Goal: Task Accomplishment & Management: Manage account settings

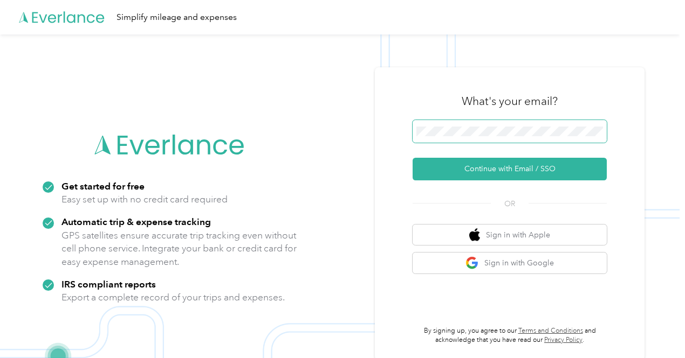
click at [462, 136] on span at bounding box center [509, 131] width 194 height 23
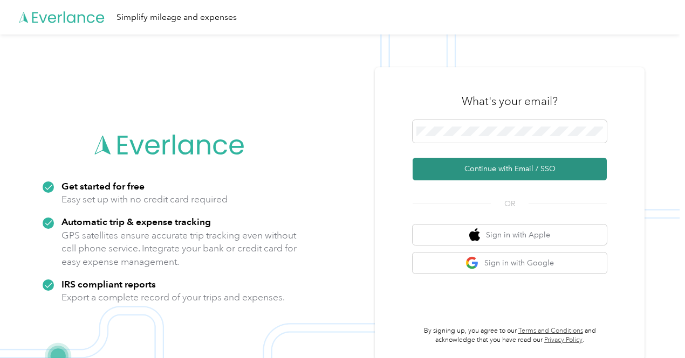
click at [502, 168] on button "Continue with Email / SSO" at bounding box center [509, 169] width 194 height 23
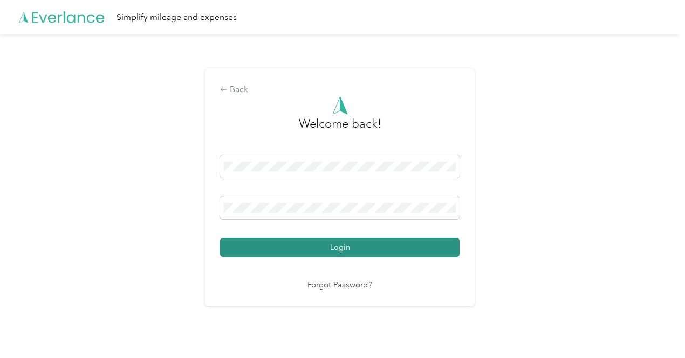
click at [340, 246] on button "Login" at bounding box center [339, 247] width 239 height 19
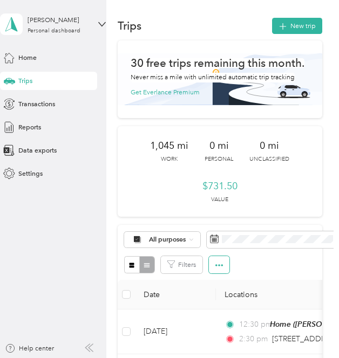
scroll to position [0, 6]
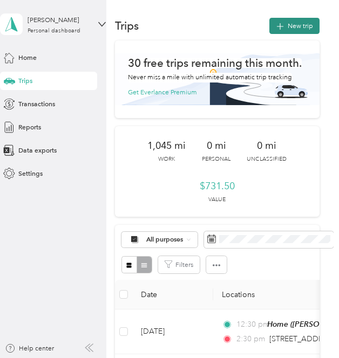
click at [293, 21] on button "New trip" at bounding box center [294, 26] width 50 height 16
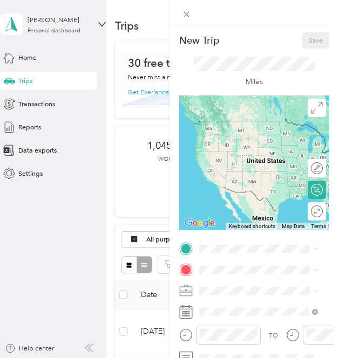
click at [239, 212] on span "[PERSON_NAME][GEOGRAPHIC_DATA], [US_STATE], [GEOGRAPHIC_DATA]" at bounding box center [251, 205] width 67 height 37
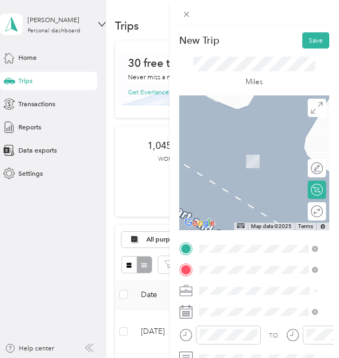
click at [258, 210] on div "[STREET_ADDRESS][US_STATE]" at bounding box center [258, 203] width 112 height 14
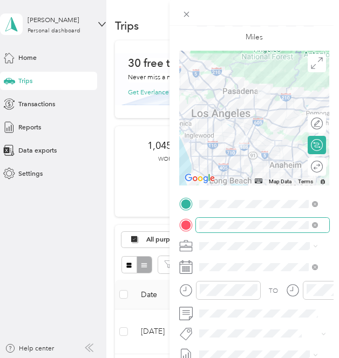
scroll to position [45, 0]
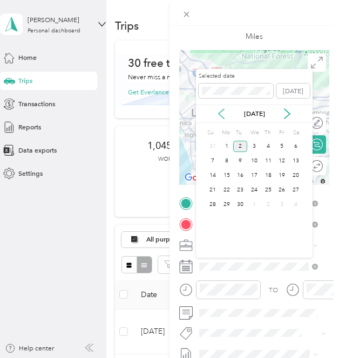
drag, startPoint x: 212, startPoint y: 105, endPoint x: 218, endPoint y: 111, distance: 8.4
click at [213, 106] on div "[DATE]" at bounding box center [254, 114] width 116 height 18
click at [223, 115] on icon at bounding box center [221, 113] width 11 height 11
click at [224, 177] on div "11" at bounding box center [226, 175] width 14 height 11
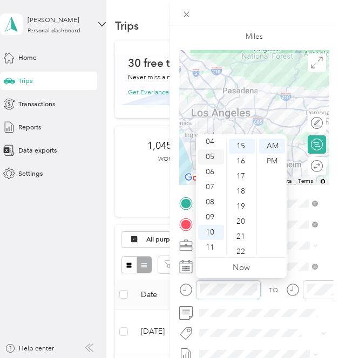
scroll to position [0, 0]
click at [211, 177] on div "02" at bounding box center [211, 176] width 26 height 15
click at [244, 147] on div "00" at bounding box center [242, 146] width 26 height 15
click at [279, 162] on div "PM" at bounding box center [272, 161] width 26 height 15
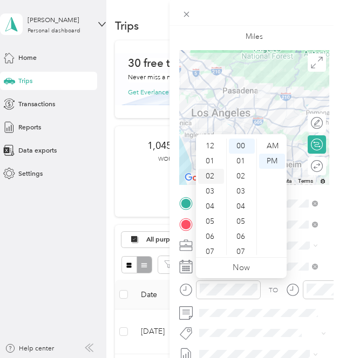
click at [212, 180] on div "02" at bounding box center [211, 176] width 26 height 15
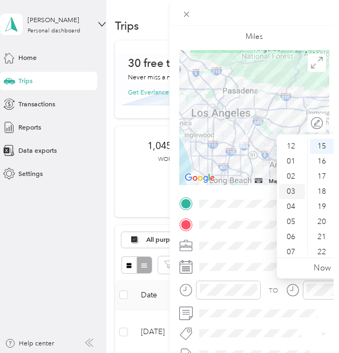
click at [292, 190] on div "03" at bounding box center [292, 191] width 26 height 15
click at [322, 149] on div "00" at bounding box center [322, 146] width 26 height 15
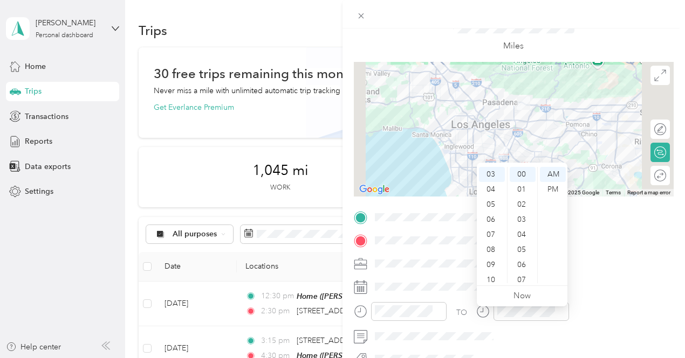
scroll to position [47, 0]
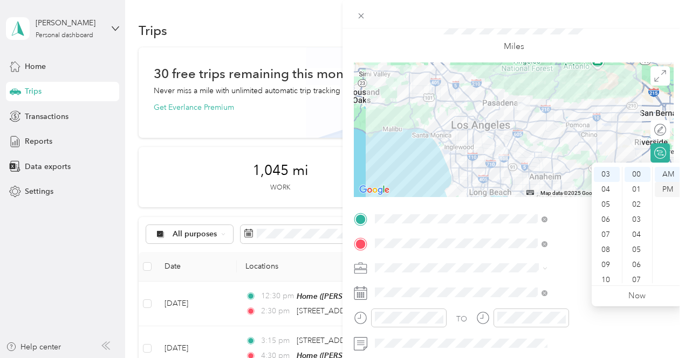
click at [662, 185] on div "PM" at bounding box center [667, 189] width 26 height 15
click at [550, 337] on span at bounding box center [522, 343] width 302 height 17
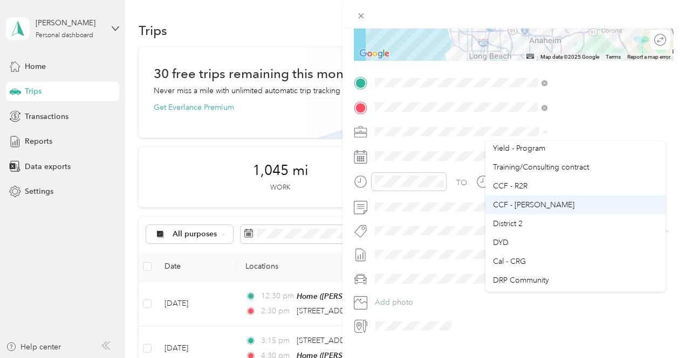
scroll to position [60, 0]
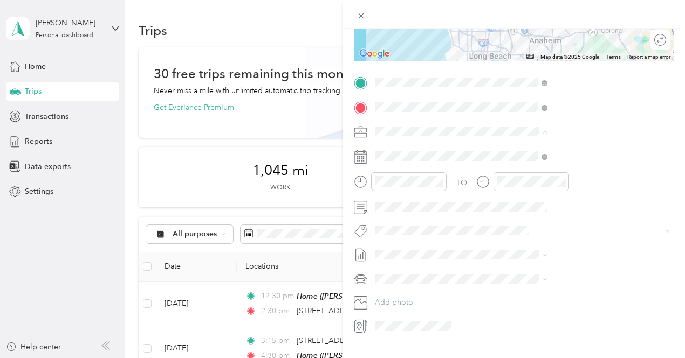
click at [537, 247] on li "DYD" at bounding box center [575, 241] width 180 height 19
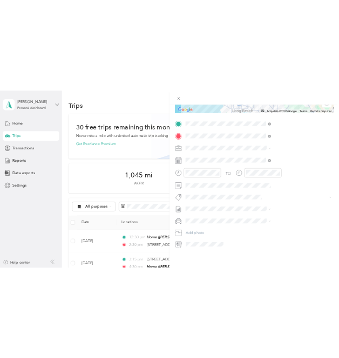
scroll to position [0, 0]
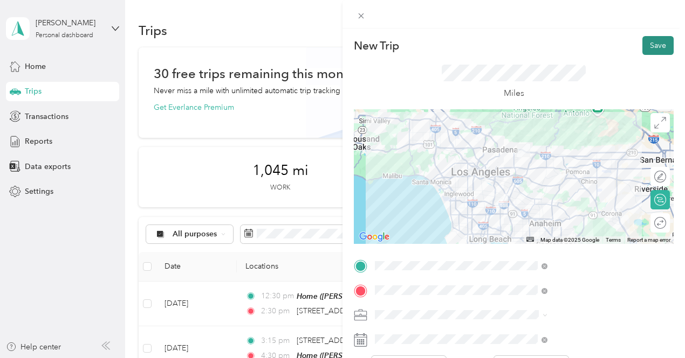
click at [646, 44] on button "Save" at bounding box center [657, 45] width 31 height 19
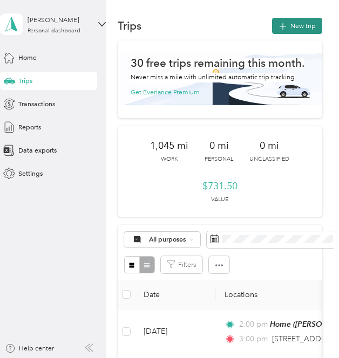
click at [312, 19] on button "New trip" at bounding box center [297, 26] width 50 height 16
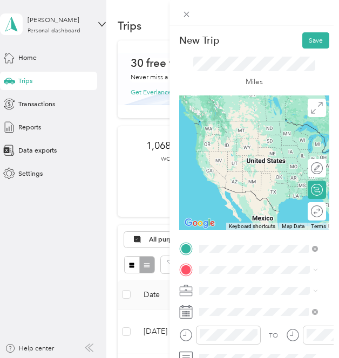
click at [257, 286] on span "[STREET_ADDRESS][US_STATE]" at bounding box center [265, 282] width 94 height 8
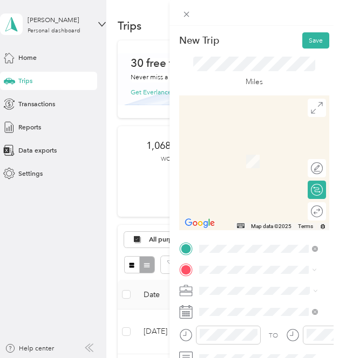
click at [278, 196] on div "[STREET_ADDRESS][PERSON_NAME][US_STATE]" at bounding box center [258, 186] width 112 height 19
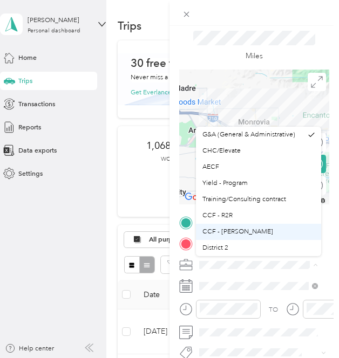
scroll to position [45, 0]
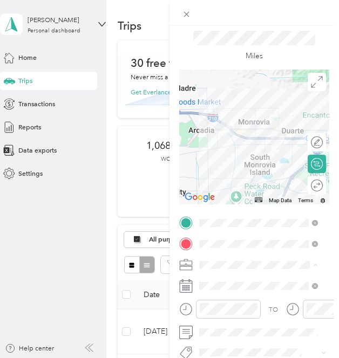
click at [244, 219] on div "DYD" at bounding box center [258, 219] width 112 height 10
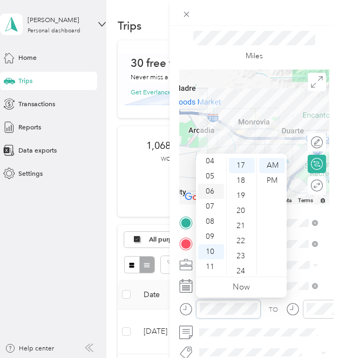
scroll to position [0, 0]
click at [211, 204] on div "03" at bounding box center [211, 210] width 26 height 15
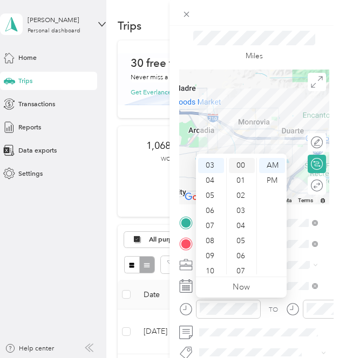
click at [243, 161] on div "00" at bounding box center [242, 165] width 26 height 15
click at [273, 181] on div "PM" at bounding box center [272, 180] width 26 height 15
click at [206, 212] on div "03" at bounding box center [211, 210] width 26 height 15
click at [243, 167] on div "00" at bounding box center [242, 165] width 26 height 15
click at [275, 183] on div "PM" at bounding box center [272, 180] width 26 height 15
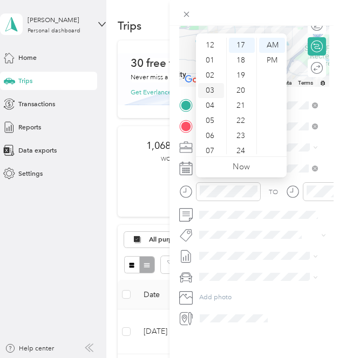
click at [211, 91] on div "03" at bounding box center [211, 90] width 26 height 15
click at [210, 91] on div "03" at bounding box center [211, 90] width 26 height 15
click at [242, 44] on div "00" at bounding box center [242, 45] width 26 height 15
click at [273, 63] on div "PM" at bounding box center [272, 60] width 26 height 15
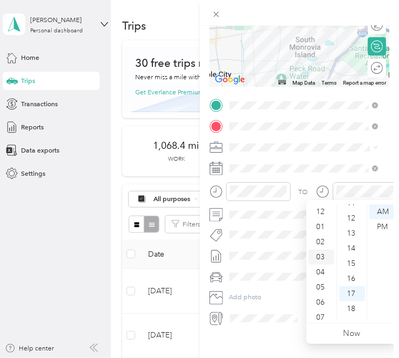
click at [321, 255] on div "03" at bounding box center [322, 257] width 26 height 15
click at [351, 246] on div "45" at bounding box center [353, 249] width 26 height 15
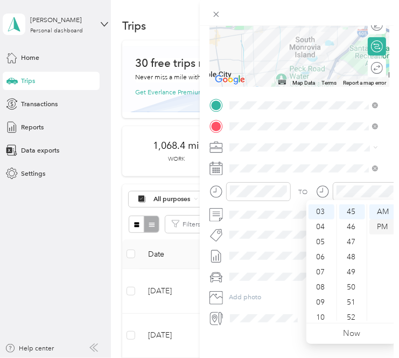
click at [387, 225] on div "PM" at bounding box center [383, 226] width 26 height 15
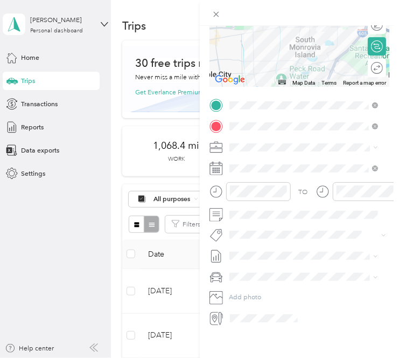
click at [283, 219] on div "TO Add photo" at bounding box center [300, 211] width 181 height 227
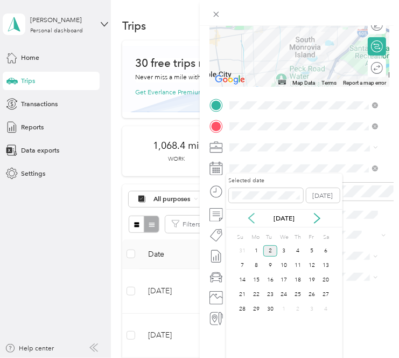
click at [253, 216] on icon at bounding box center [251, 218] width 11 height 11
click at [258, 281] on div "11" at bounding box center [257, 279] width 14 height 11
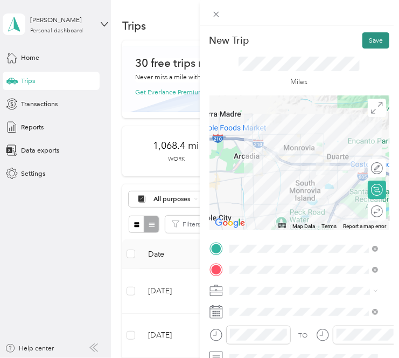
click at [371, 44] on button "Save" at bounding box center [376, 40] width 27 height 16
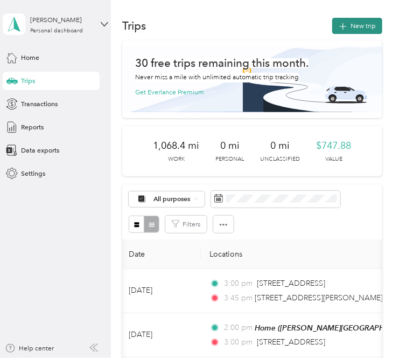
click at [339, 24] on icon "button" at bounding box center [343, 26] width 12 height 12
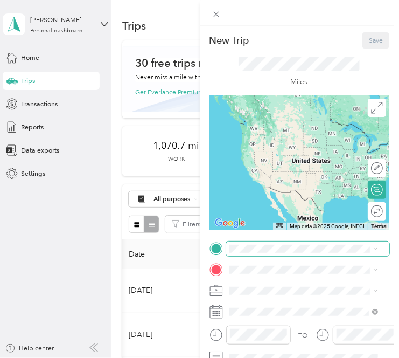
click at [284, 253] on span at bounding box center [308, 248] width 164 height 15
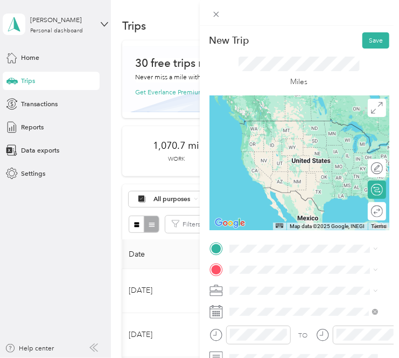
click at [311, 147] on li "[STREET_ADDRESS][PERSON_NAME][US_STATE]" at bounding box center [303, 140] width 155 height 26
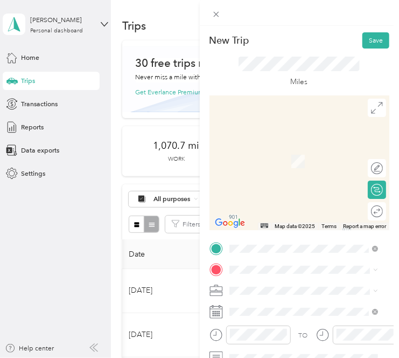
click at [285, 159] on span "[STREET_ADDRESS][PERSON_NAME][US_STATE]" at bounding box center [311, 159] width 127 height 16
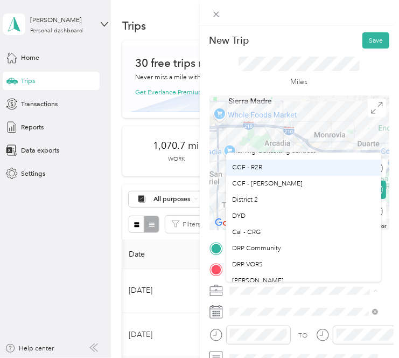
scroll to position [74, 0]
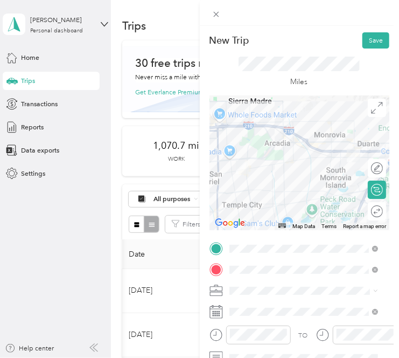
click at [280, 216] on div "DYD" at bounding box center [304, 216] width 142 height 10
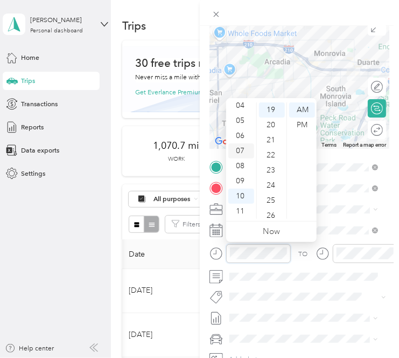
scroll to position [0, 0]
click at [242, 185] on div "05" at bounding box center [242, 185] width 26 height 15
click at [242, 169] on div "04" at bounding box center [242, 170] width 26 height 15
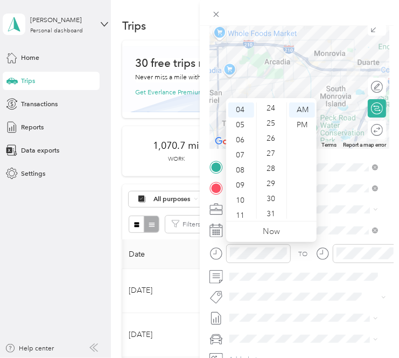
scroll to position [364, 0]
click at [273, 196] on div "30" at bounding box center [272, 198] width 26 height 15
click at [306, 123] on div "PM" at bounding box center [302, 125] width 26 height 15
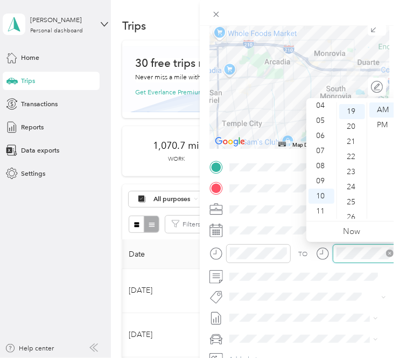
scroll to position [287, 0]
click at [323, 115] on div "05" at bounding box center [322, 120] width 26 height 15
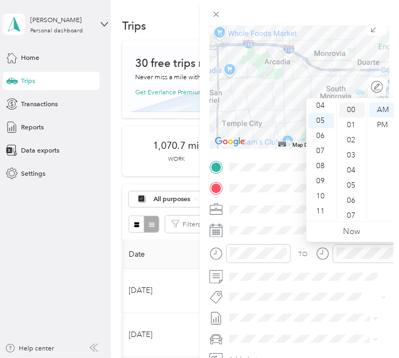
click at [356, 107] on div "00" at bounding box center [353, 109] width 26 height 15
click at [378, 125] on div "PM" at bounding box center [383, 125] width 26 height 15
click at [354, 215] on div "15" at bounding box center [353, 217] width 26 height 15
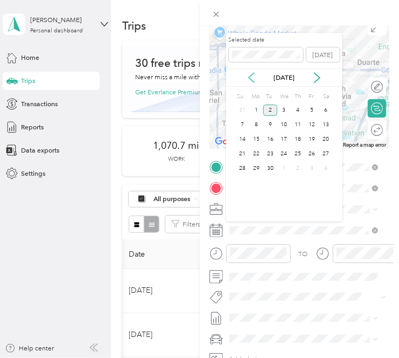
click at [253, 75] on icon at bounding box center [251, 77] width 11 height 11
click at [259, 140] on div "11" at bounding box center [257, 139] width 14 height 11
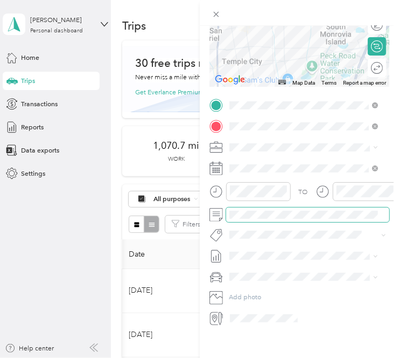
scroll to position [0, 0]
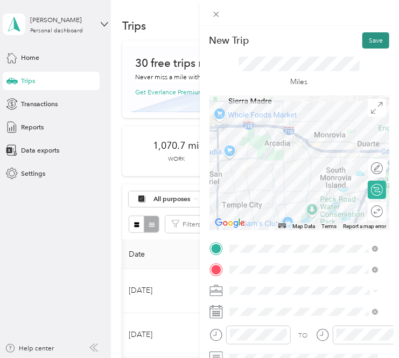
click at [368, 39] on button "Save" at bounding box center [376, 40] width 27 height 16
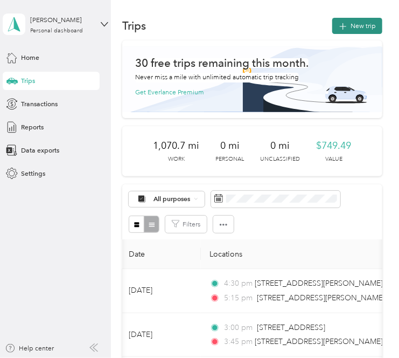
click at [354, 24] on button "New trip" at bounding box center [358, 26] width 50 height 16
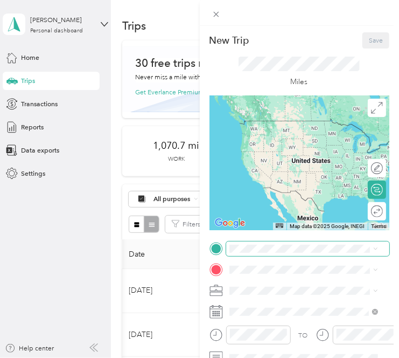
click at [292, 254] on span at bounding box center [308, 248] width 164 height 15
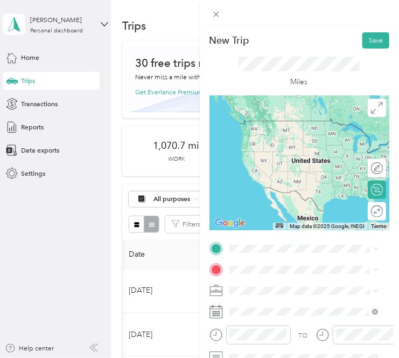
click at [296, 148] on li "[STREET_ADDRESS][PERSON_NAME][US_STATE]" at bounding box center [303, 139] width 155 height 26
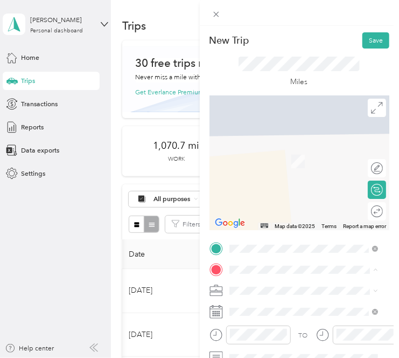
click at [270, 241] on span "[PERSON_NAME][GEOGRAPHIC_DATA], [US_STATE], [GEOGRAPHIC_DATA]" at bounding box center [307, 236] width 119 height 18
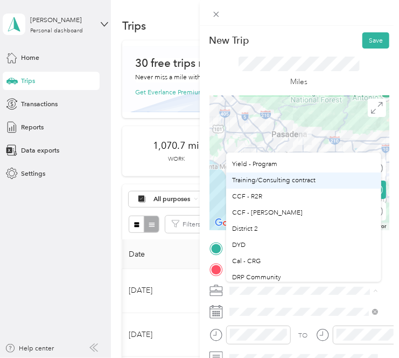
scroll to position [56, 0]
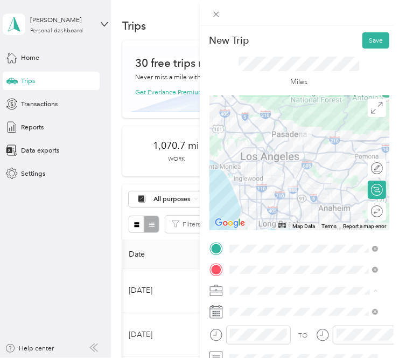
click at [264, 230] on div "DYD" at bounding box center [304, 235] width 142 height 10
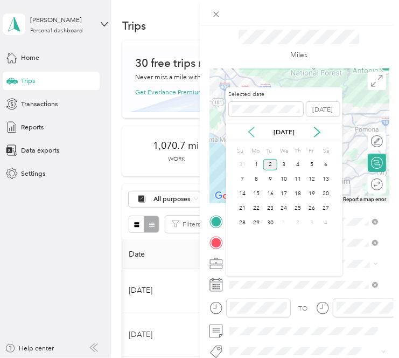
click at [251, 130] on icon at bounding box center [251, 133] width 5 height 10
click at [258, 190] on div "11" at bounding box center [257, 193] width 14 height 11
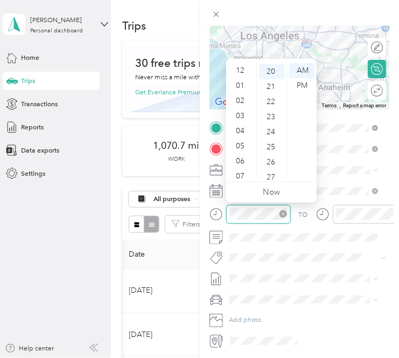
scroll to position [65, 0]
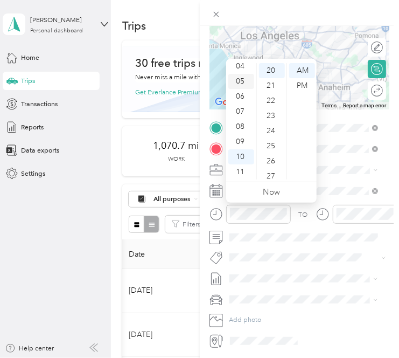
click at [238, 83] on div "05" at bounding box center [242, 81] width 26 height 15
click at [274, 95] on div "45" at bounding box center [272, 94] width 26 height 15
click at [295, 85] on div "PM" at bounding box center [302, 85] width 26 height 15
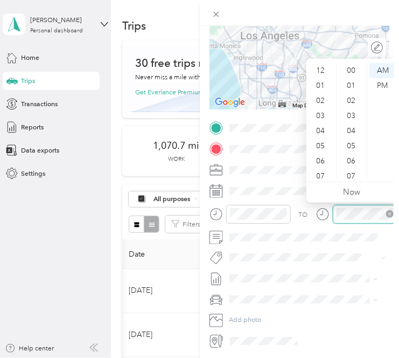
scroll to position [65, 0]
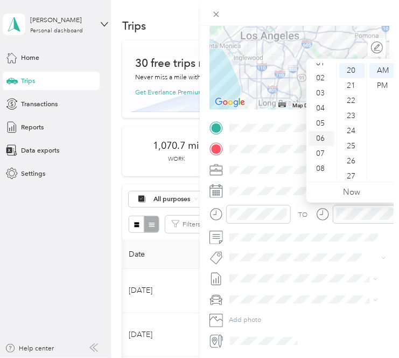
click at [322, 135] on div "06" at bounding box center [322, 138] width 26 height 15
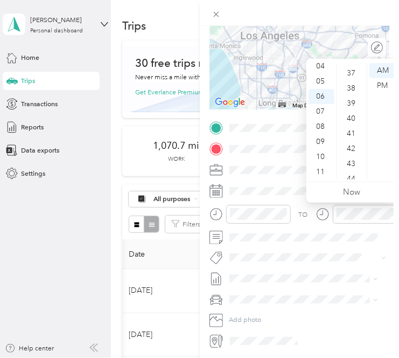
scroll to position [593, 0]
click at [355, 155] on div "45" at bounding box center [353, 156] width 26 height 15
click at [379, 86] on div "PM" at bounding box center [383, 85] width 26 height 15
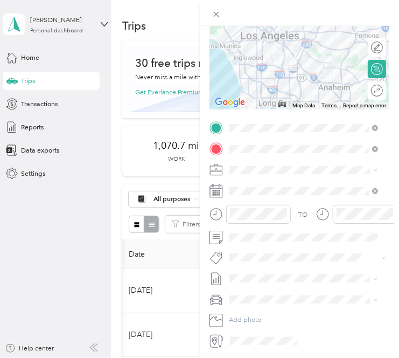
click at [363, 175] on span at bounding box center [308, 170] width 164 height 15
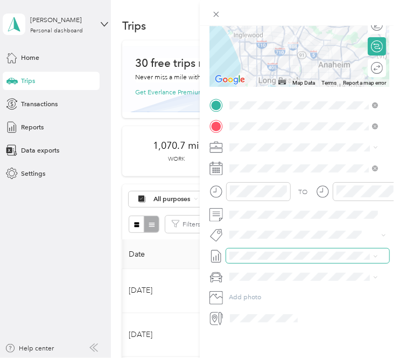
scroll to position [0, 0]
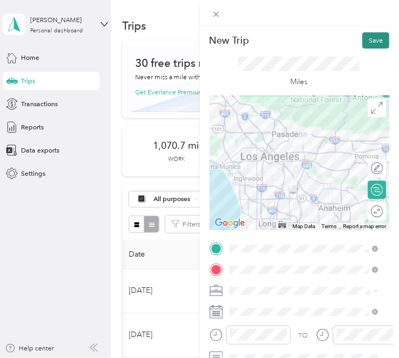
click at [376, 42] on button "Save" at bounding box center [376, 40] width 27 height 16
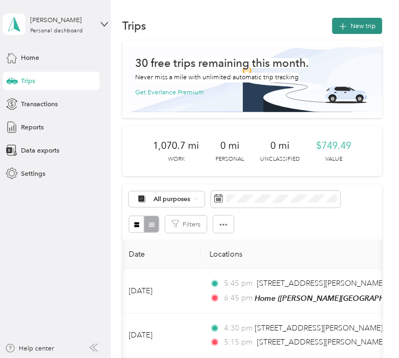
click at [354, 24] on button "New trip" at bounding box center [358, 26] width 50 height 16
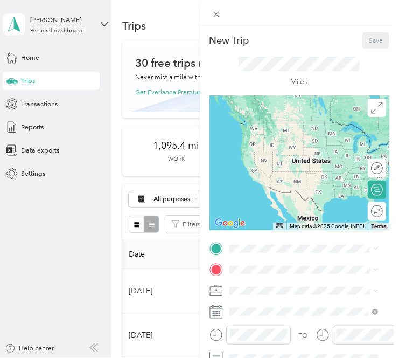
click at [271, 219] on span "[PERSON_NAME][GEOGRAPHIC_DATA], [US_STATE], [GEOGRAPHIC_DATA]" at bounding box center [307, 210] width 119 height 18
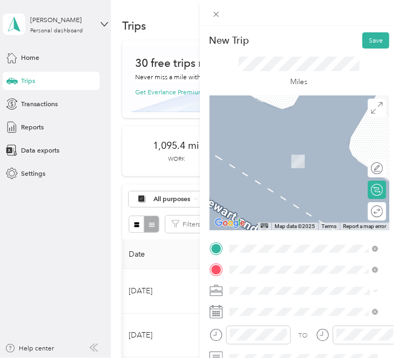
click at [300, 171] on ol "From search results [STREET_ADDRESS][GEOGRAPHIC_DATA][US_STATE][STREET_ADDRESS]…" at bounding box center [303, 191] width 155 height 119
click at [307, 156] on span "[STREET_ADDRESS][US_STATE]" at bounding box center [295, 157] width 94 height 8
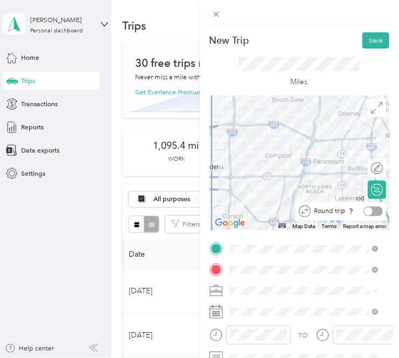
click at [367, 214] on div at bounding box center [373, 211] width 19 height 10
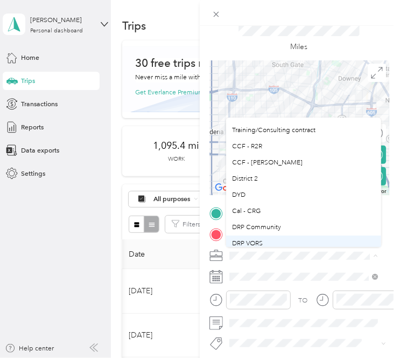
scroll to position [54, 0]
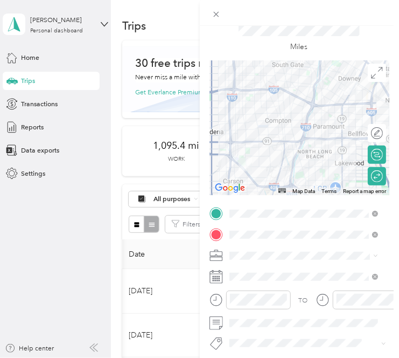
click at [279, 154] on li "CCF - R2R" at bounding box center [303, 147] width 155 height 16
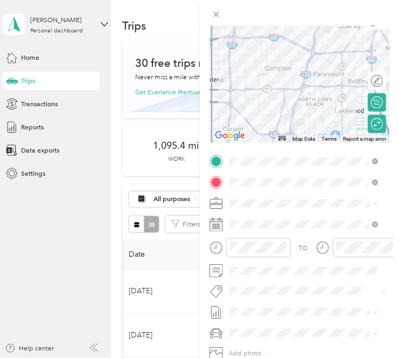
scroll to position [88, 0]
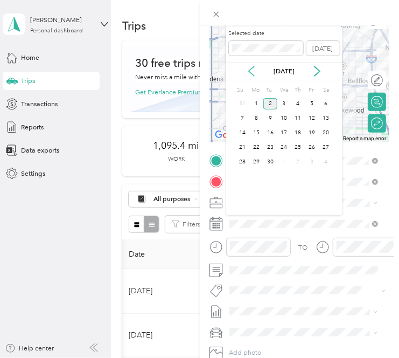
click at [253, 72] on icon at bounding box center [251, 71] width 11 height 11
click at [309, 160] on div "29" at bounding box center [312, 161] width 14 height 11
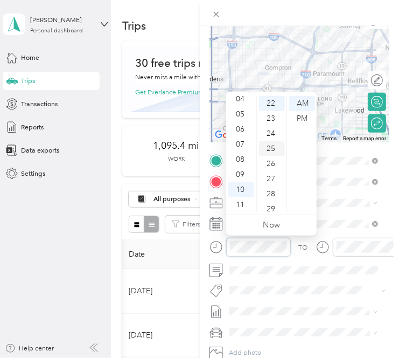
scroll to position [0, 0]
click at [271, 103] on div "00" at bounding box center [272, 103] width 26 height 15
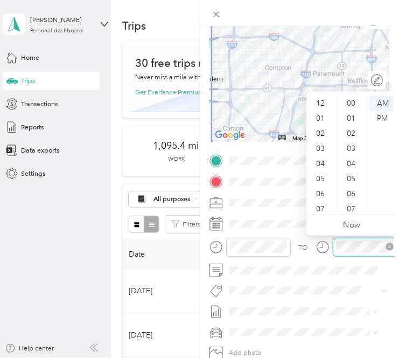
scroll to position [65, 0]
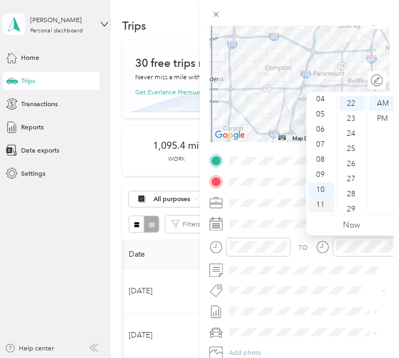
click at [320, 206] on div "11" at bounding box center [322, 204] width 26 height 15
click at [355, 99] on div "00" at bounding box center [353, 103] width 26 height 15
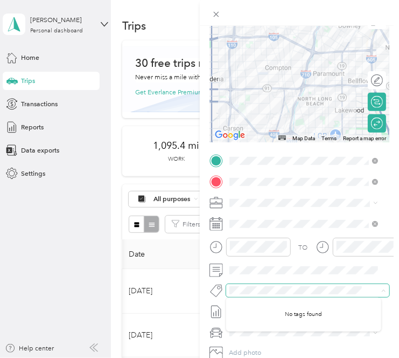
click at [292, 284] on span at bounding box center [308, 290] width 164 height 13
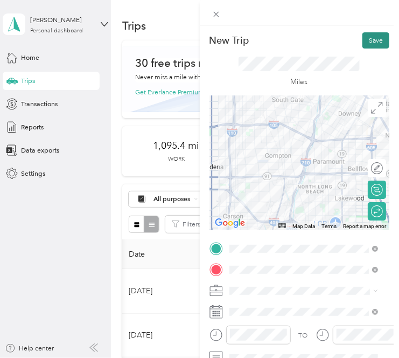
click at [368, 36] on button "Save" at bounding box center [376, 40] width 27 height 16
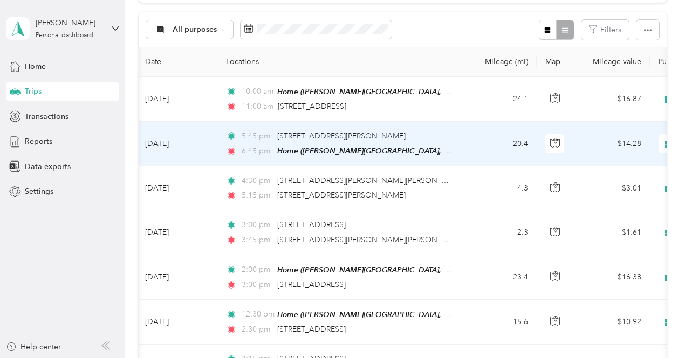
scroll to position [205, 0]
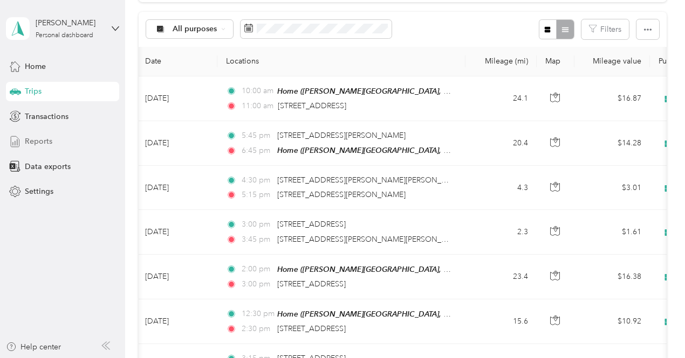
click at [55, 142] on div "Reports" at bounding box center [62, 141] width 113 height 19
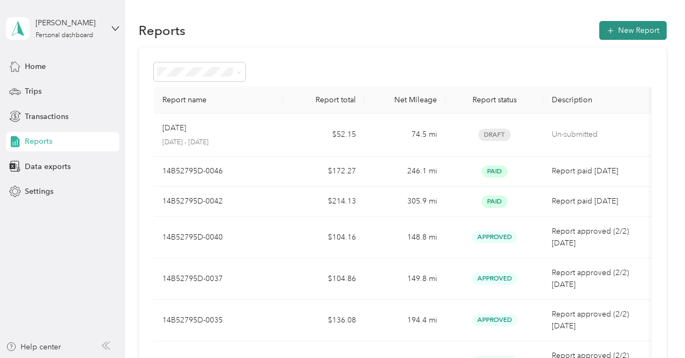
click at [645, 30] on button "New Report" at bounding box center [632, 30] width 67 height 19
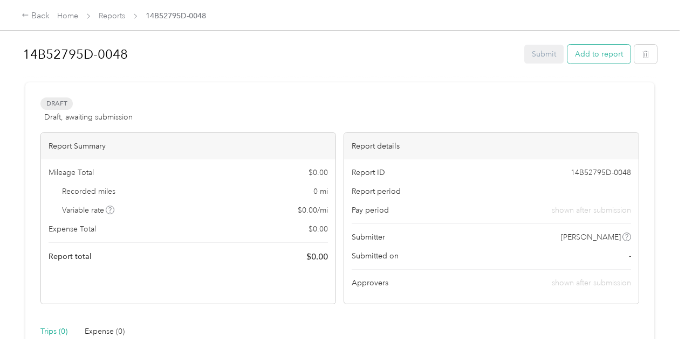
click at [606, 53] on button "Add to report" at bounding box center [598, 54] width 63 height 19
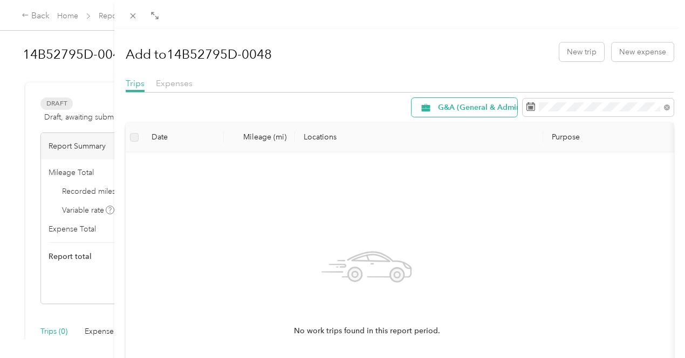
click at [497, 107] on span "G&A (General & Administrative)" at bounding box center [494, 108] width 113 height 8
click at [495, 118] on li "All Purposes" at bounding box center [483, 122] width 161 height 19
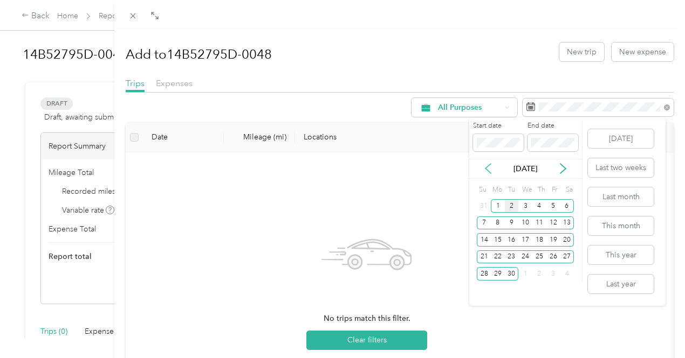
click at [489, 170] on icon at bounding box center [487, 168] width 11 height 11
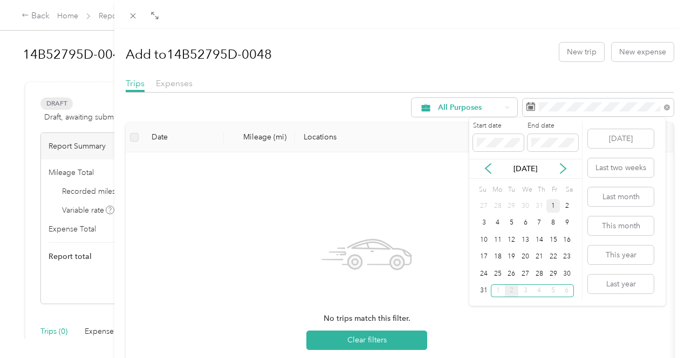
click at [551, 206] on div "1" at bounding box center [553, 205] width 14 height 13
click at [570, 207] on div "2" at bounding box center [567, 205] width 14 height 13
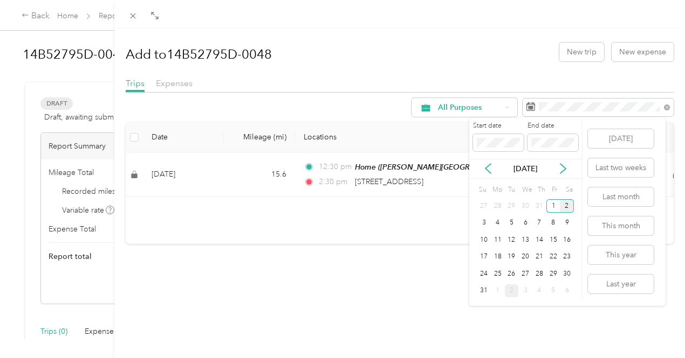
click at [567, 203] on div "2" at bounding box center [567, 205] width 14 height 13
click at [483, 291] on div "31" at bounding box center [484, 291] width 14 height 13
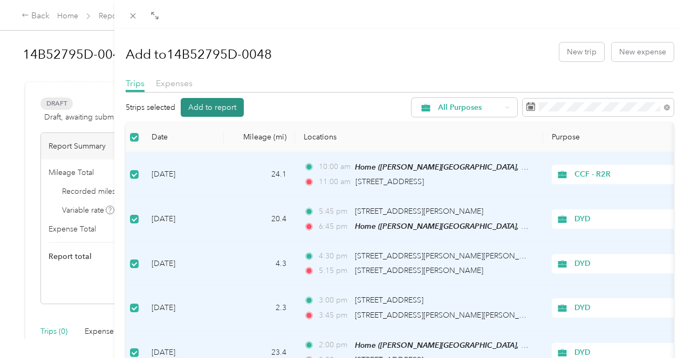
click at [244, 108] on button "Add to report" at bounding box center [212, 107] width 63 height 19
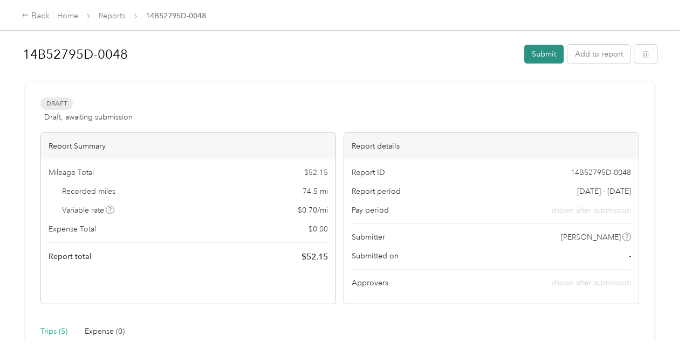
click at [539, 51] on button "Submit" at bounding box center [543, 54] width 39 height 19
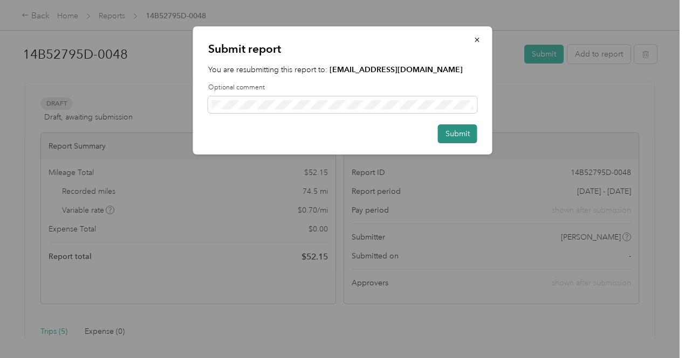
click at [459, 139] on button "Submit" at bounding box center [457, 134] width 39 height 19
